Goal: Transaction & Acquisition: Subscribe to service/newsletter

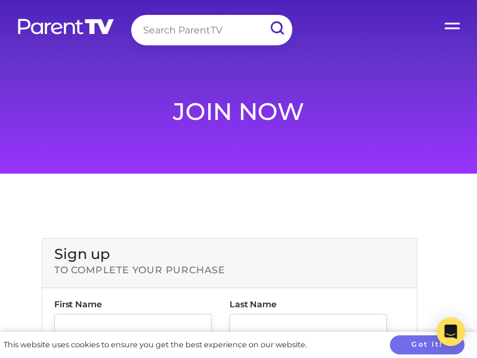
scroll to position [263, 0]
